Goal: Information Seeking & Learning: Learn about a topic

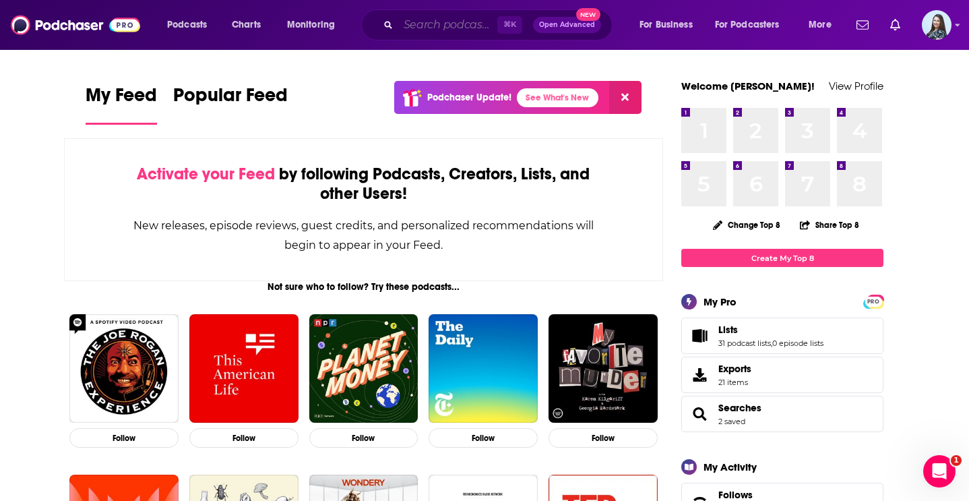
click at [421, 33] on input "Search podcasts, credits, & more..." at bounding box center [447, 25] width 99 height 22
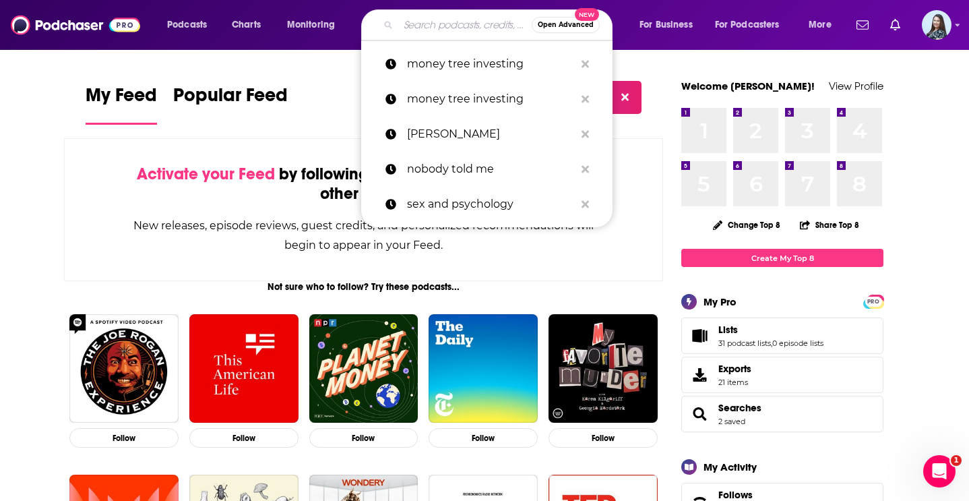
paste input "Intelligent Medicine"
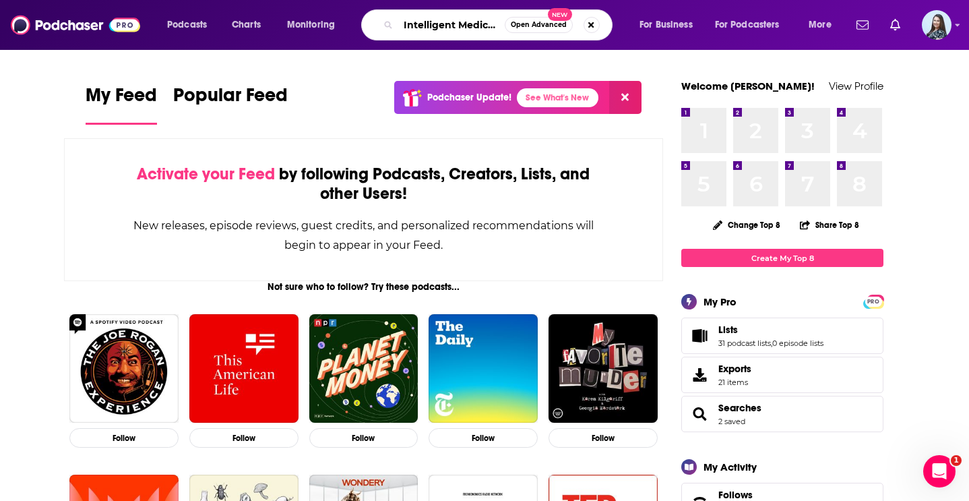
scroll to position [0, 5]
type input "Intelligent Medicine"
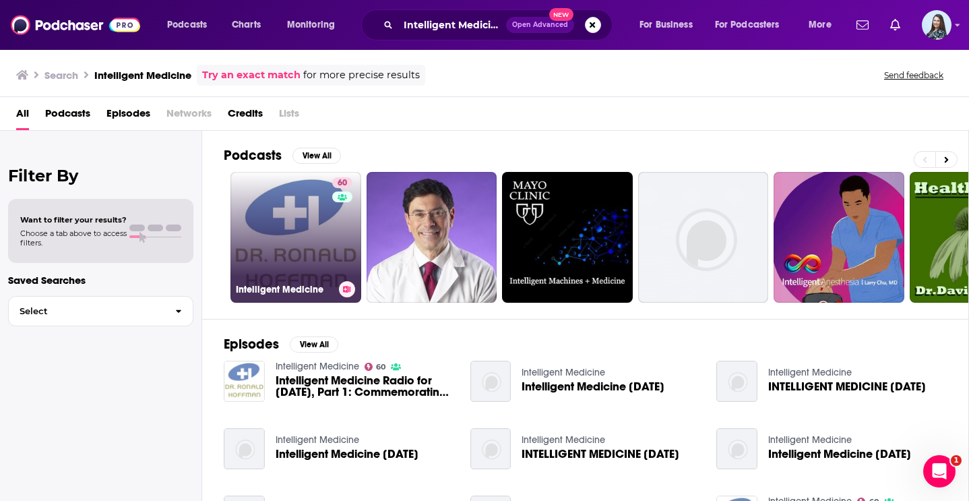
click at [273, 246] on link "60 Intelligent Medicine" at bounding box center [296, 237] width 131 height 131
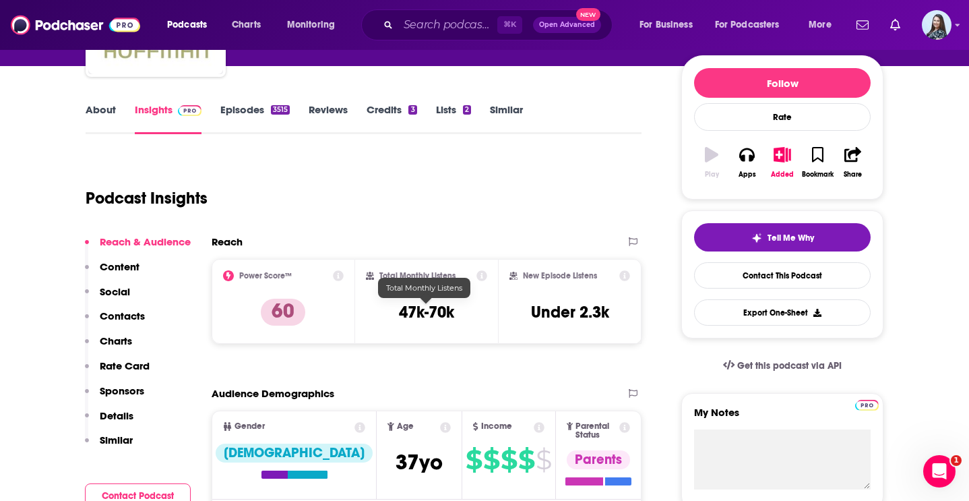
scroll to position [167, 0]
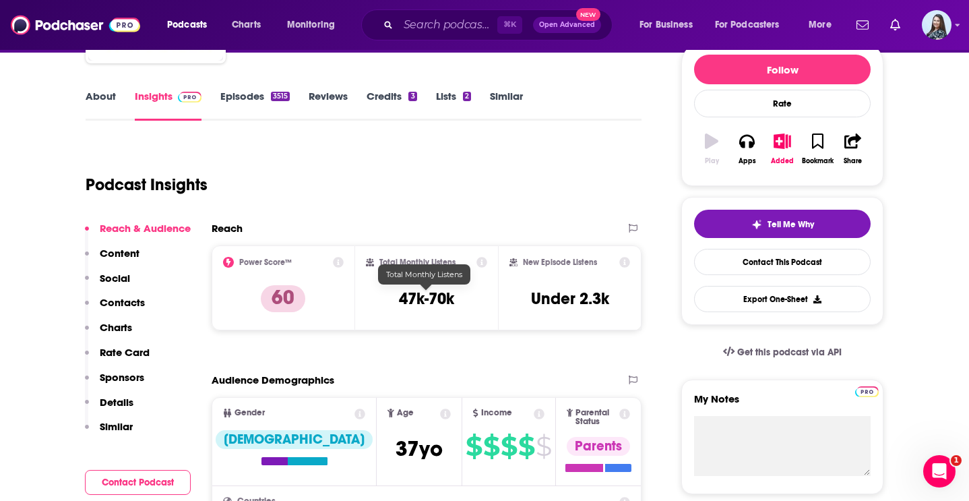
click at [429, 295] on h3 "47k-70k" at bounding box center [426, 299] width 55 height 20
copy div "47k-70k"
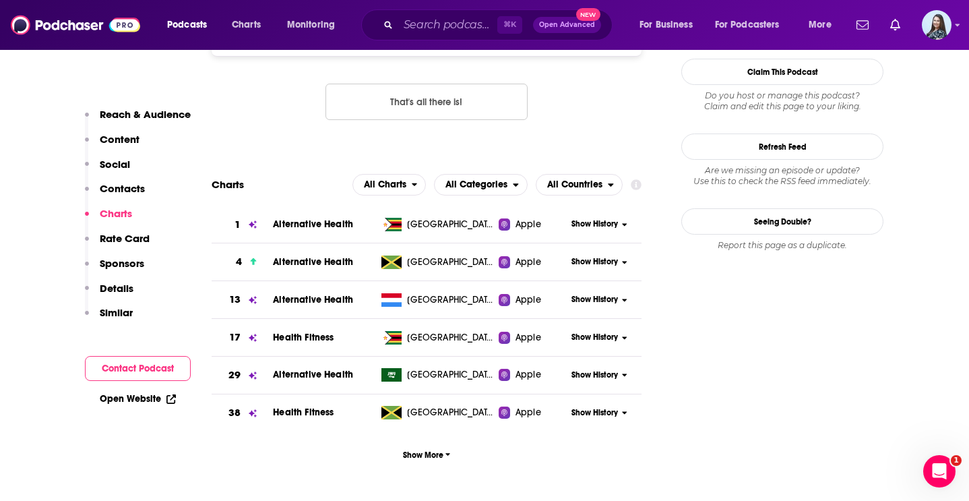
scroll to position [1401, 0]
click at [583, 179] on span "All Countries" at bounding box center [574, 183] width 55 height 9
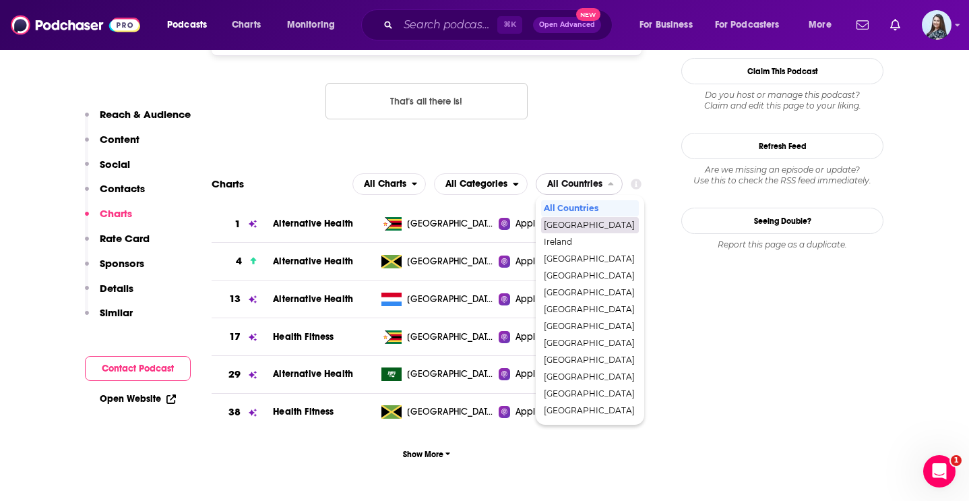
click at [591, 221] on span "[GEOGRAPHIC_DATA]" at bounding box center [589, 225] width 91 height 8
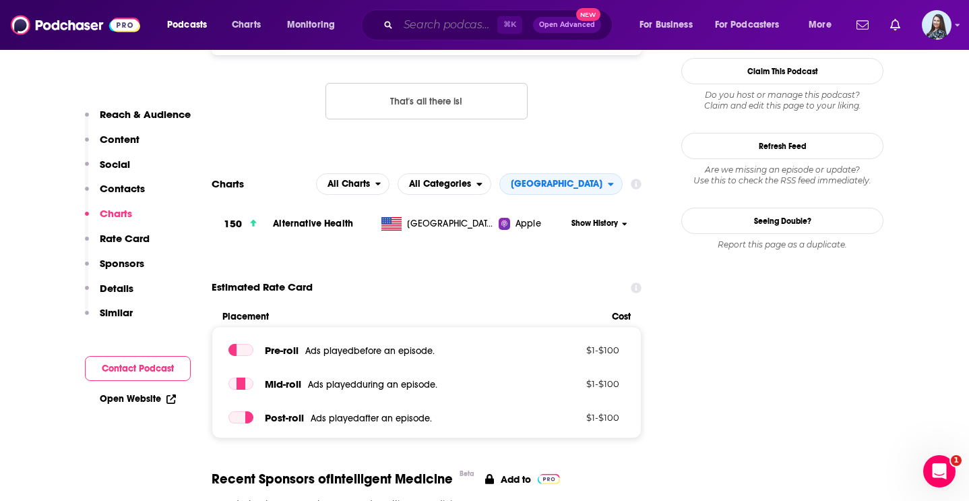
click at [464, 27] on input "Search podcasts, credits, & more..." at bounding box center [447, 25] width 99 height 22
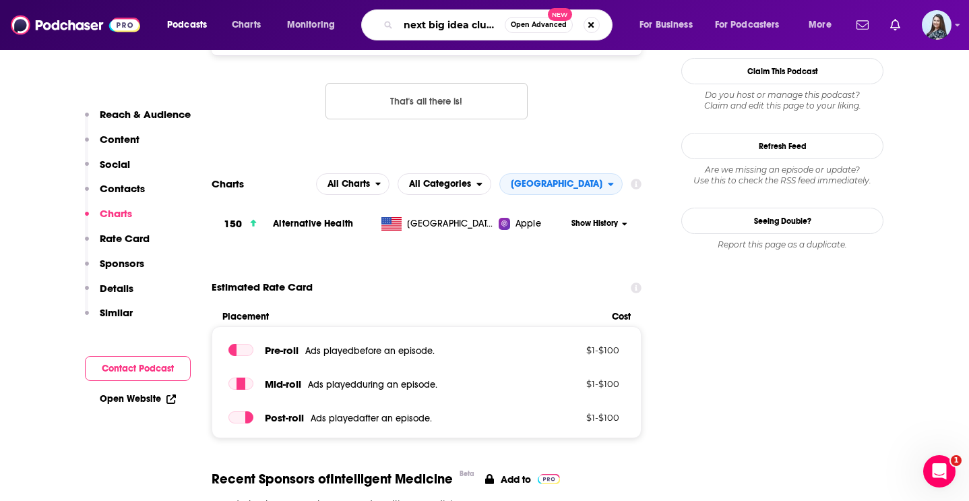
scroll to position [0, 1]
type input "next big idea club"
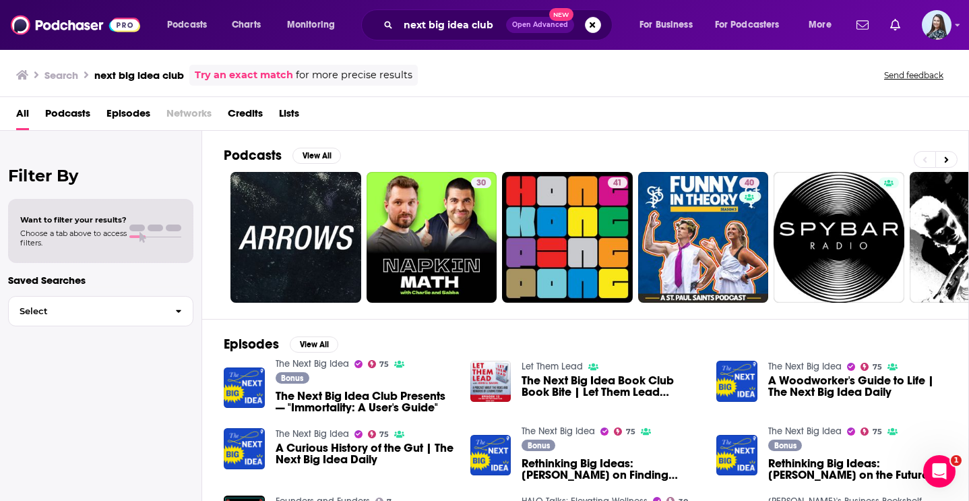
scroll to position [57, 0]
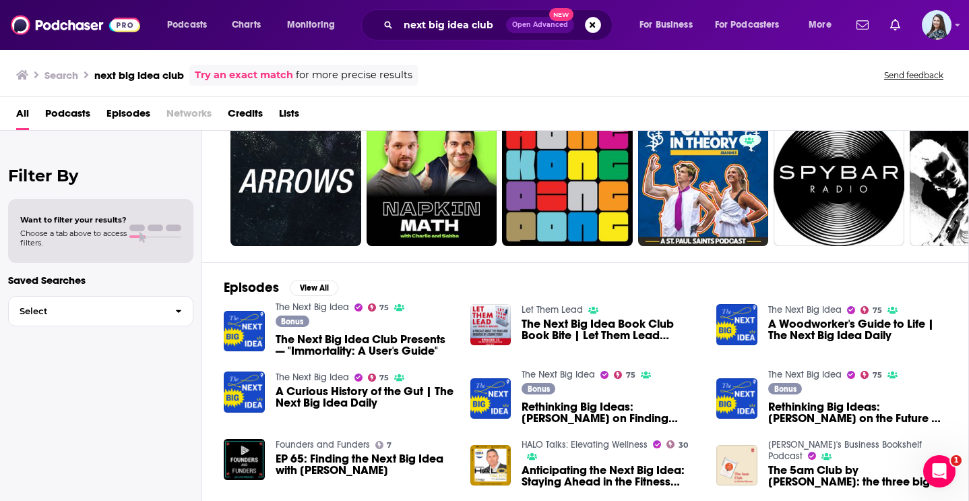
click at [319, 307] on div "Podcasts Charts Monitoring next big idea club Open Advanced New For Business Fo…" at bounding box center [484, 250] width 969 height 501
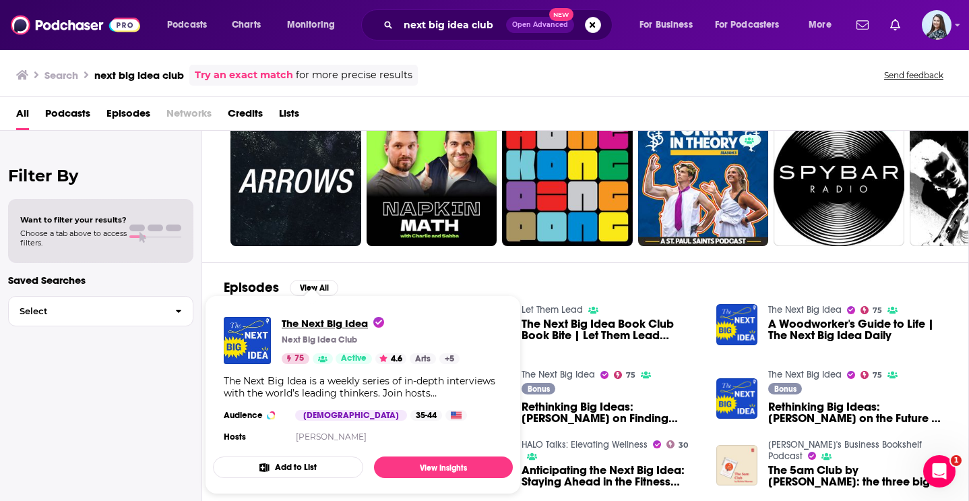
click at [309, 320] on span "The Next Big Idea" at bounding box center [333, 323] width 102 height 13
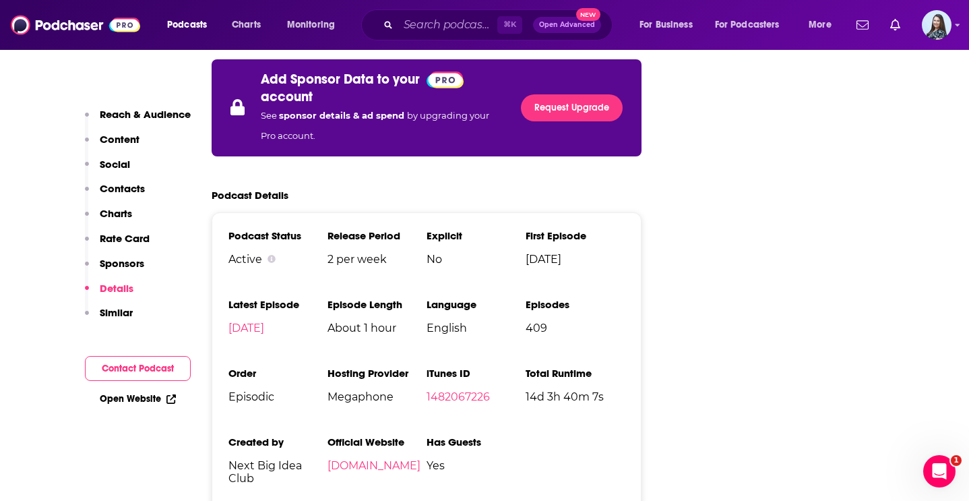
scroll to position [2613, 0]
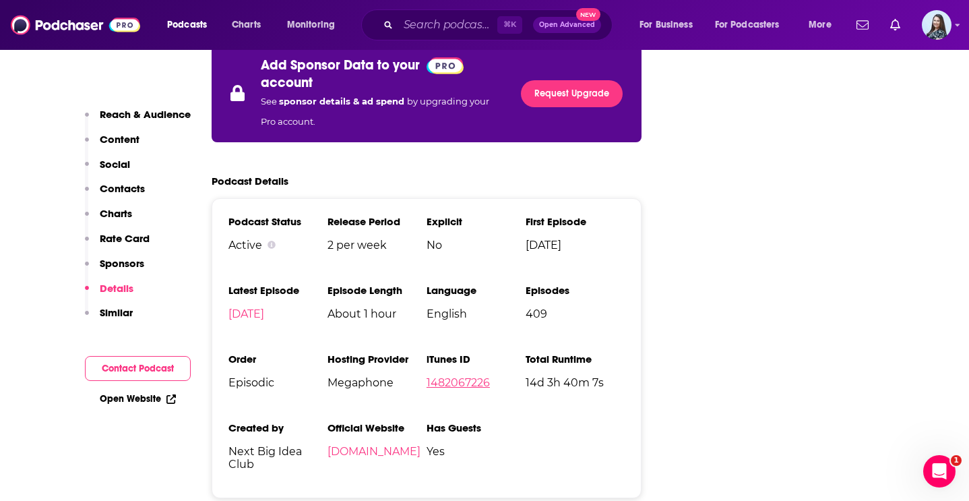
click at [454, 376] on link "1482067226" at bounding box center [458, 382] width 63 height 13
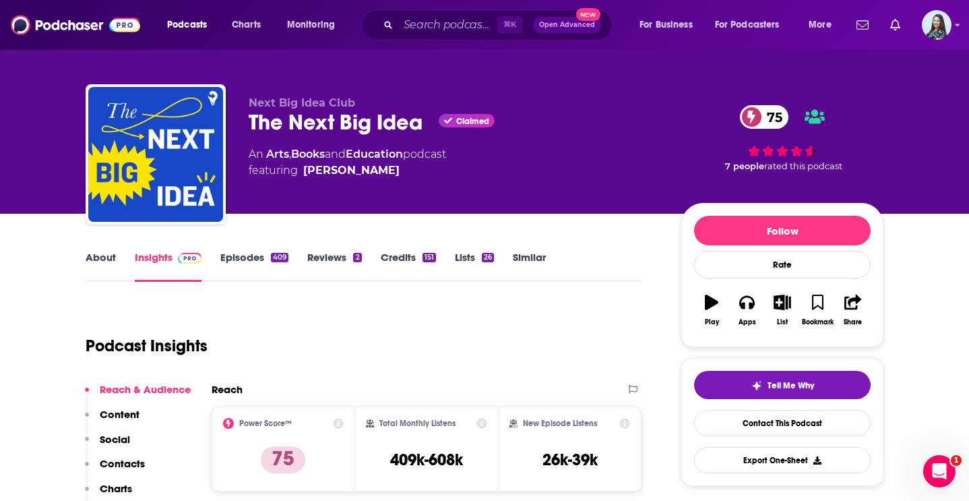
scroll to position [0, 0]
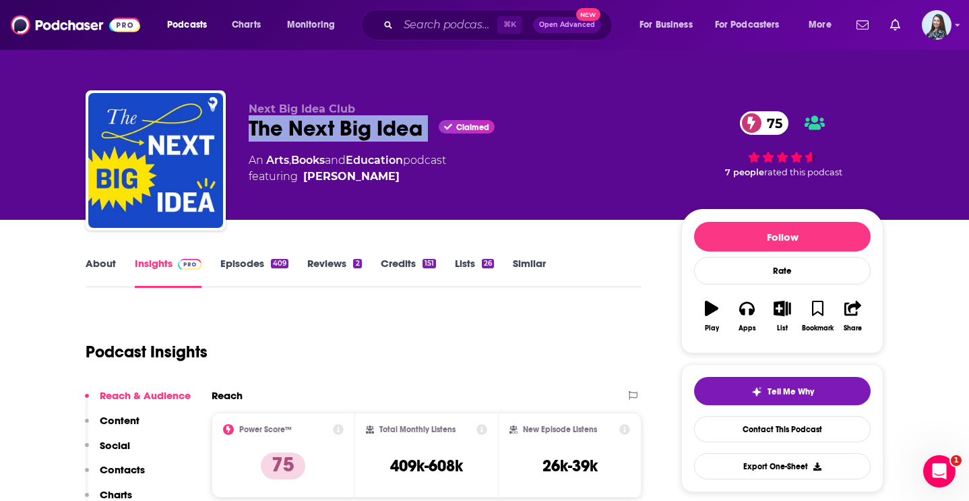
drag, startPoint x: 429, startPoint y: 135, endPoint x: 246, endPoint y: 132, distance: 182.7
click at [246, 132] on div "Next Big Idea Club The Next Big Idea Claimed 75 An Arts , Books and Education p…" at bounding box center [485, 163] width 798 height 146
copy div "The Next Big Idea"
click at [98, 269] on link "About" at bounding box center [101, 272] width 30 height 31
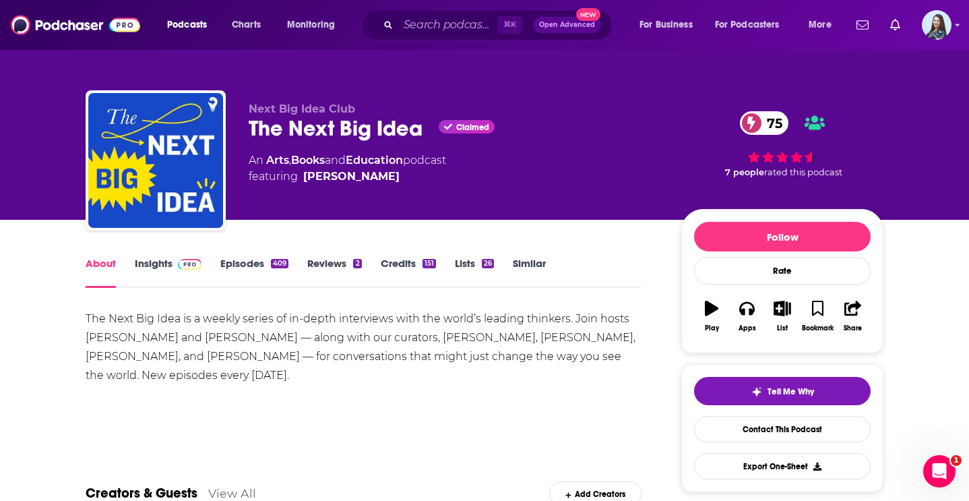
scroll to position [50, 0]
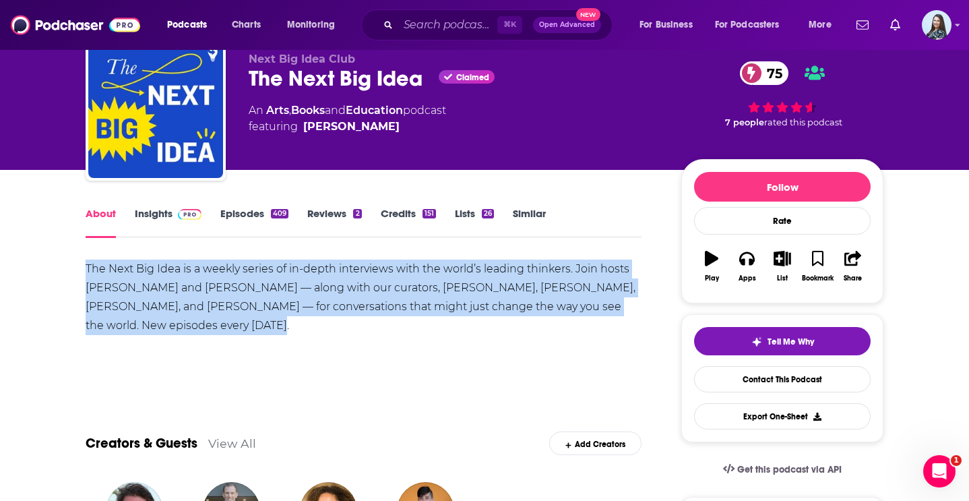
drag, startPoint x: 235, startPoint y: 328, endPoint x: 88, endPoint y: 268, distance: 159.0
click at [88, 268] on div "The Next Big Idea is a weekly series of in-depth interviews with the world’s le…" at bounding box center [364, 298] width 556 height 76
copy div "The Next Big Idea is a weekly series of in-depth interviews with the world’s le…"
click at [158, 208] on link "Insights" at bounding box center [168, 222] width 67 height 31
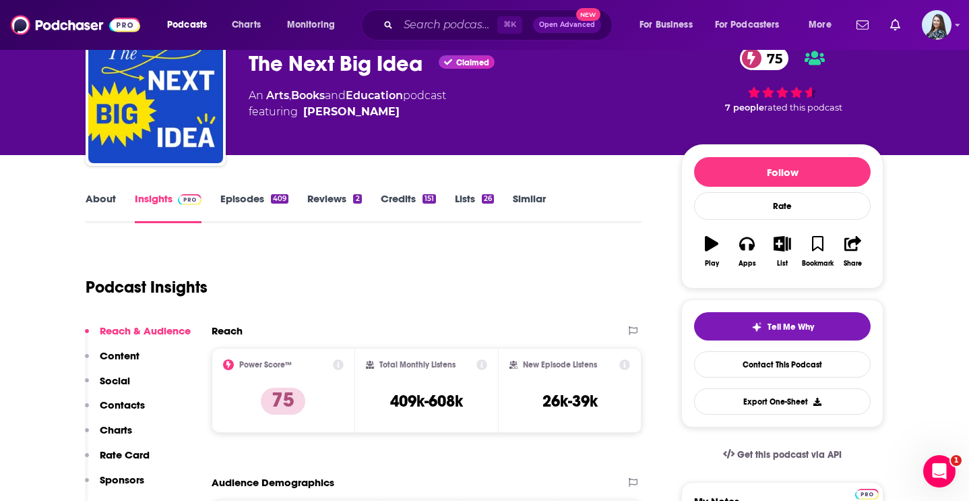
scroll to position [84, 0]
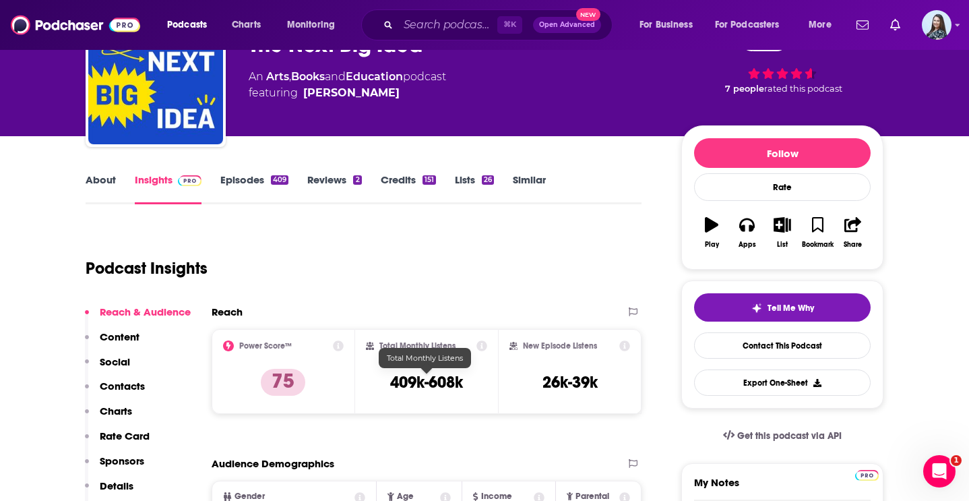
click at [436, 380] on h3 "409k-608k" at bounding box center [426, 382] width 73 height 20
copy div "409k-608k"
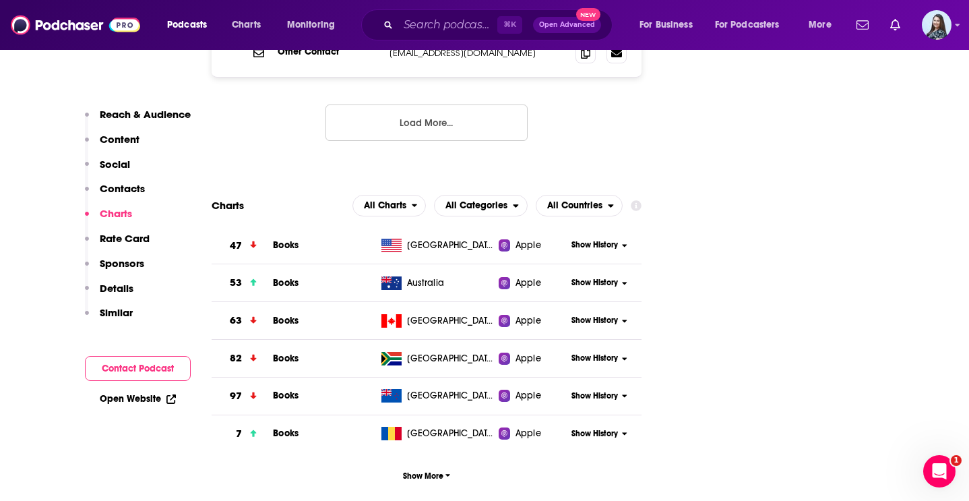
scroll to position [1600, 0]
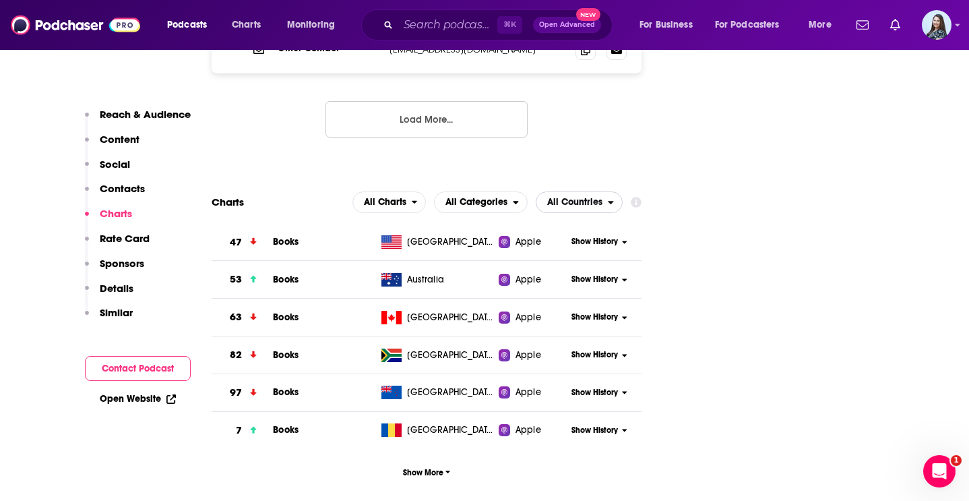
click at [593, 198] on span "All Countries" at bounding box center [574, 202] width 55 height 9
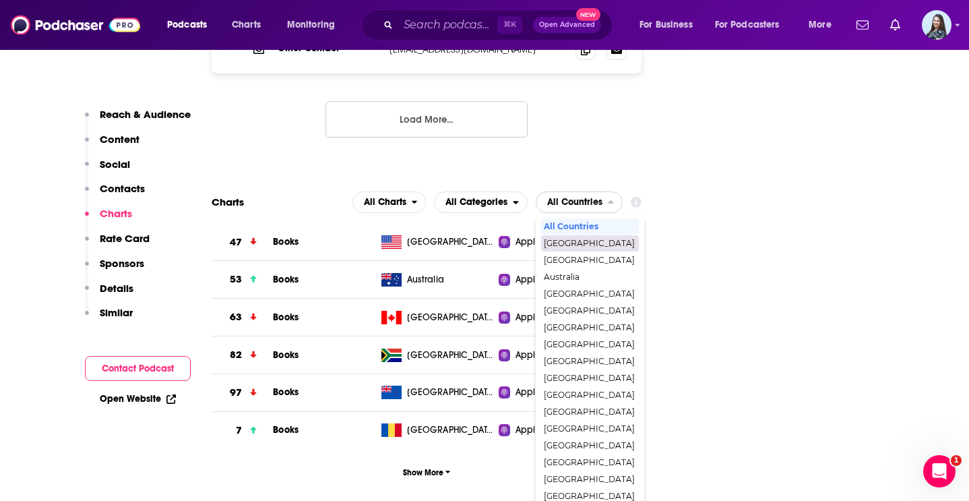
click at [593, 239] on span "[GEOGRAPHIC_DATA]" at bounding box center [589, 243] width 91 height 8
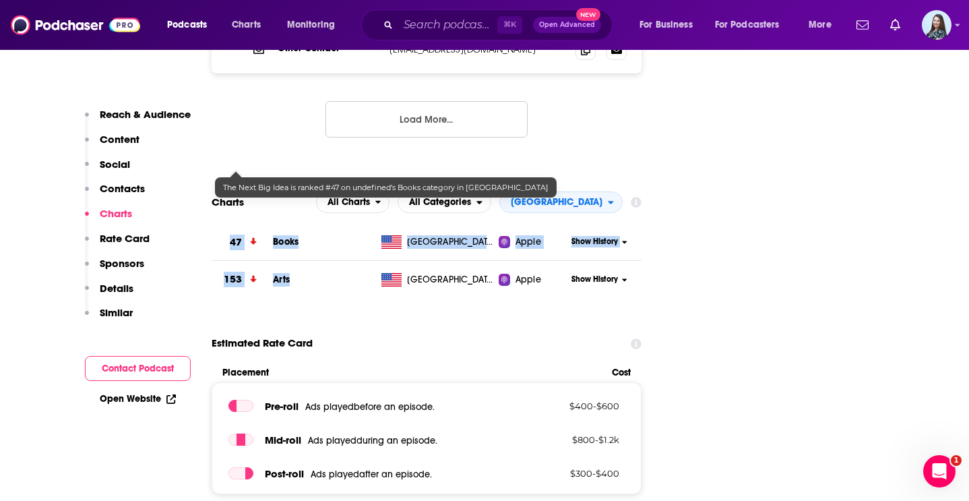
drag, startPoint x: 301, startPoint y: 203, endPoint x: 224, endPoint y: 164, distance: 86.5
click at [224, 224] on tbody "47 Books [GEOGRAPHIC_DATA] Apple Show History 153 Arts [GEOGRAPHIC_DATA] Apple …" at bounding box center [427, 261] width 430 height 75
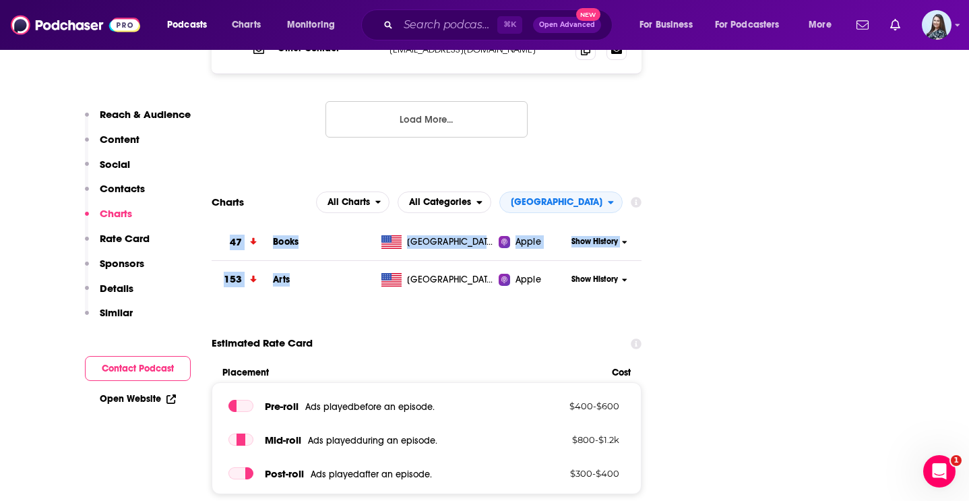
copy tbody "47 Books United States Apple Show History 153 Arts"
